Goal: Task Accomplishment & Management: Manage account settings

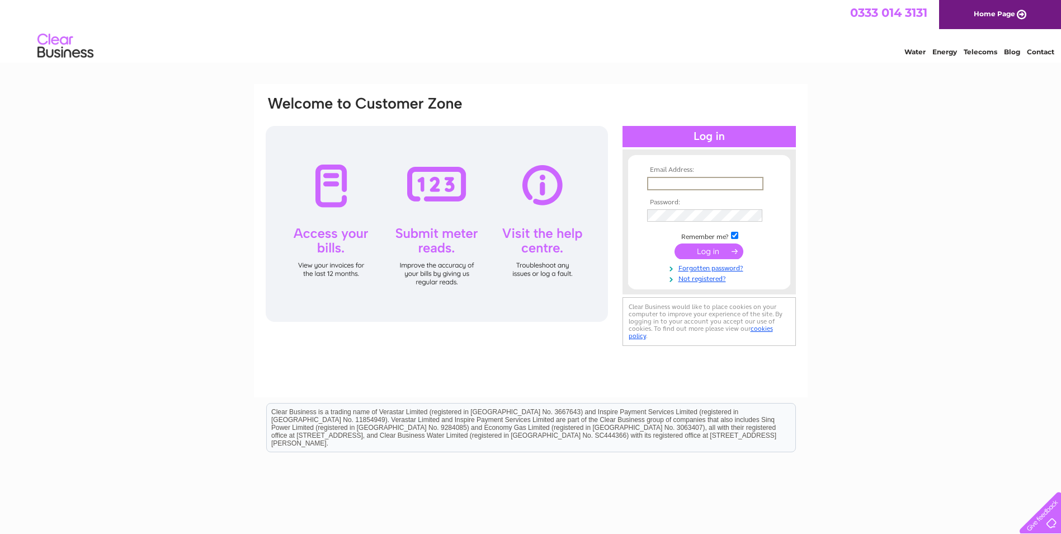
click at [748, 181] on input "text" at bounding box center [705, 183] width 116 height 13
type input "[EMAIL_ADDRESS][DOMAIN_NAME]"
click at [675, 243] on input "submit" at bounding box center [709, 251] width 69 height 16
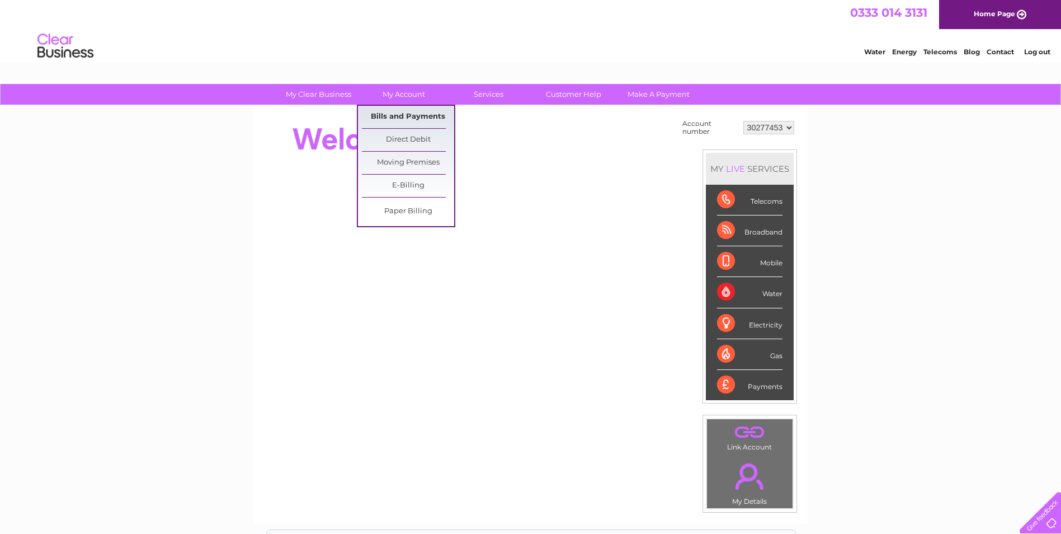
click at [413, 110] on link "Bills and Payments" at bounding box center [408, 117] width 92 height 22
click at [413, 116] on link "Bills and Payments" at bounding box center [408, 117] width 92 height 22
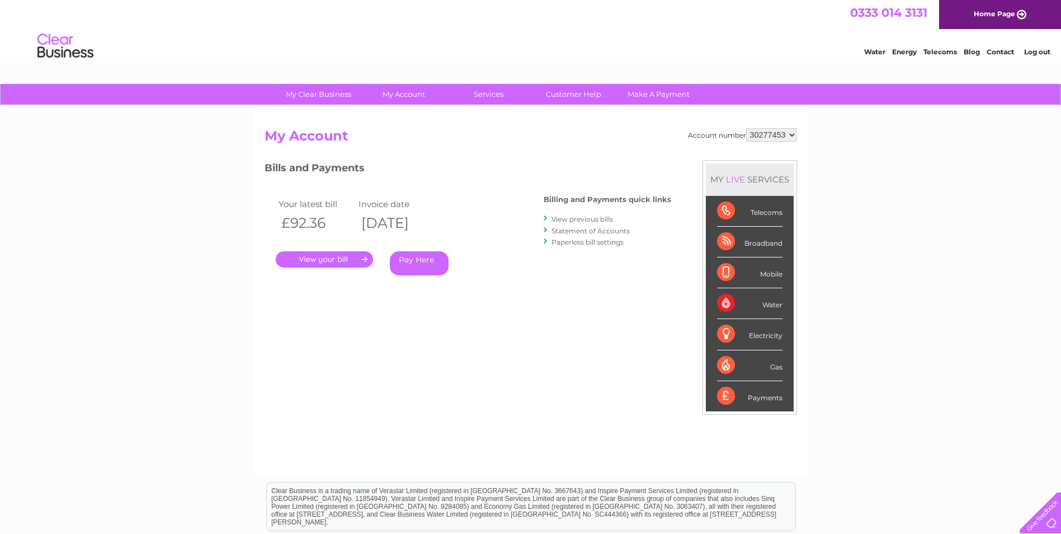
click at [354, 269] on div "Your latest bill Invoice date £92.36 11/08/2025 . Pay Here" at bounding box center [388, 238] width 246 height 106
click at [345, 260] on link "." at bounding box center [324, 259] width 97 height 16
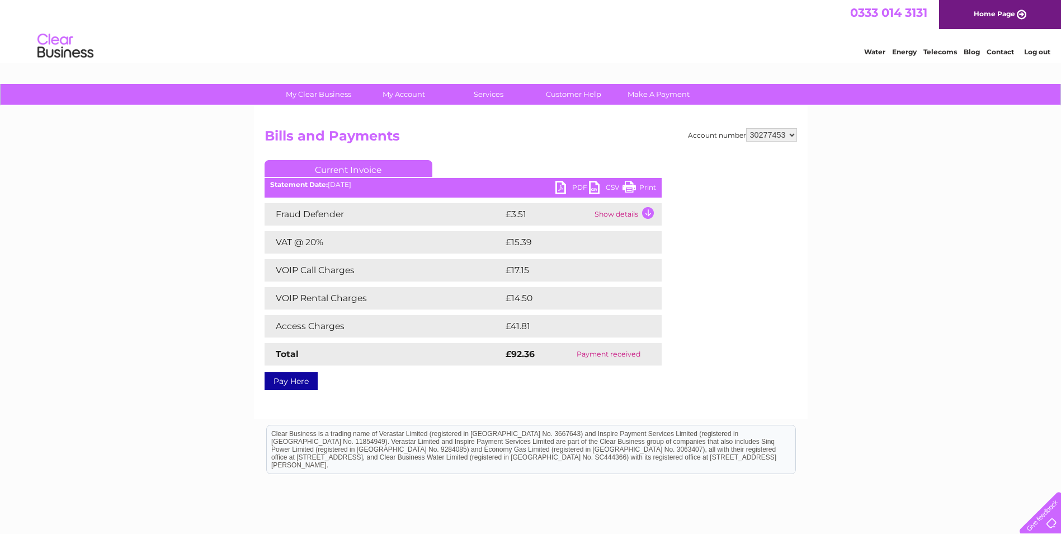
click at [637, 182] on link "Print" at bounding box center [640, 189] width 34 height 16
click at [1027, 54] on link "Log out" at bounding box center [1037, 52] width 26 height 8
